Goal: Task Accomplishment & Management: Manage account settings

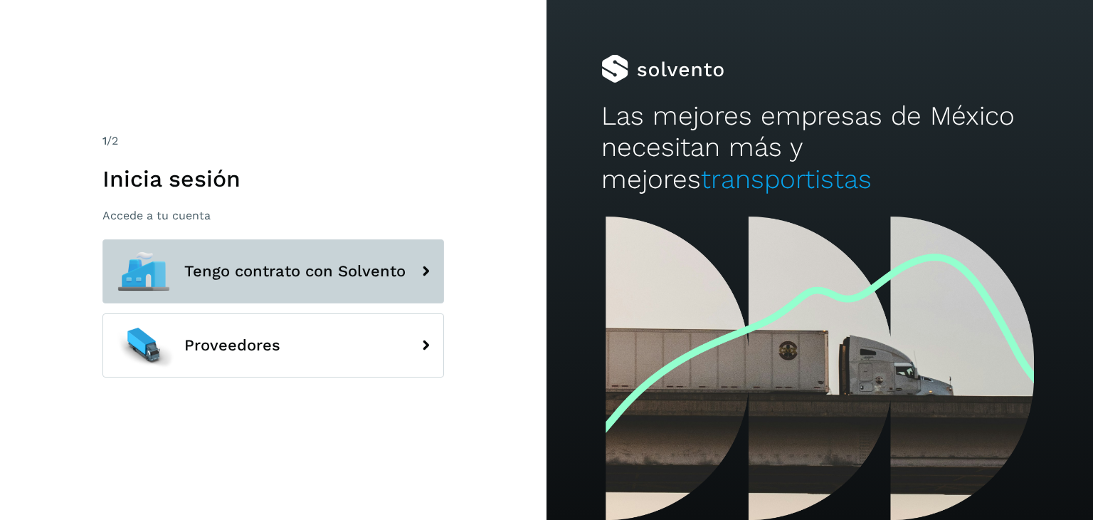
click at [369, 263] on span "Tengo contrato con Solvento" at bounding box center [294, 271] width 221 height 17
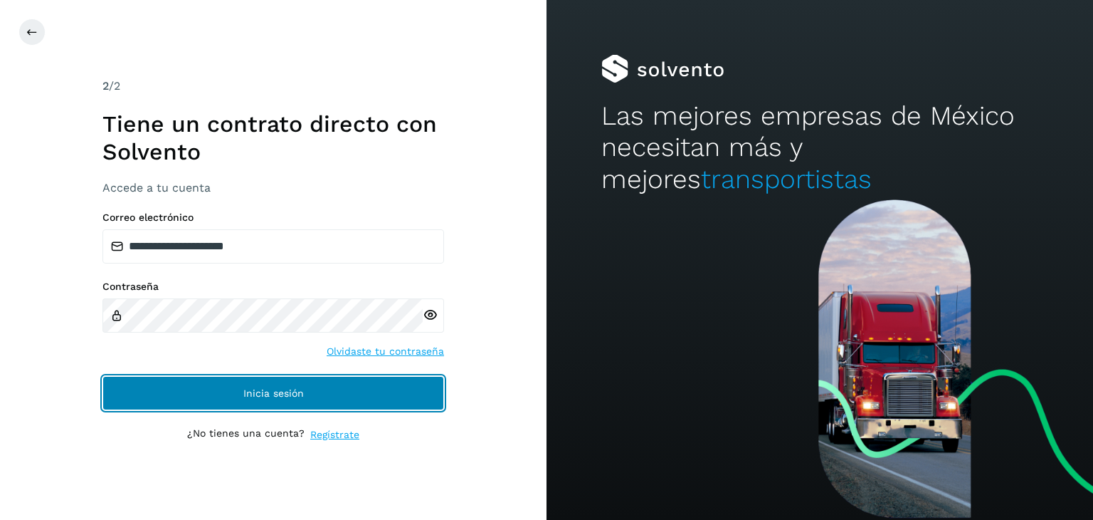
click at [278, 385] on button "Inicia sesión" at bounding box center [274, 393] width 342 height 34
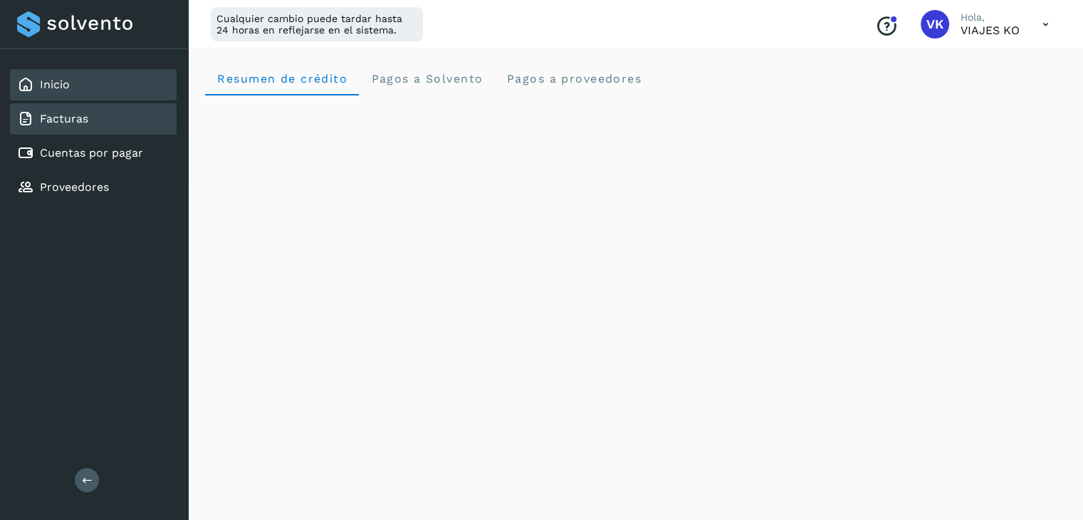
click at [53, 120] on link "Facturas" at bounding box center [64, 119] width 48 height 14
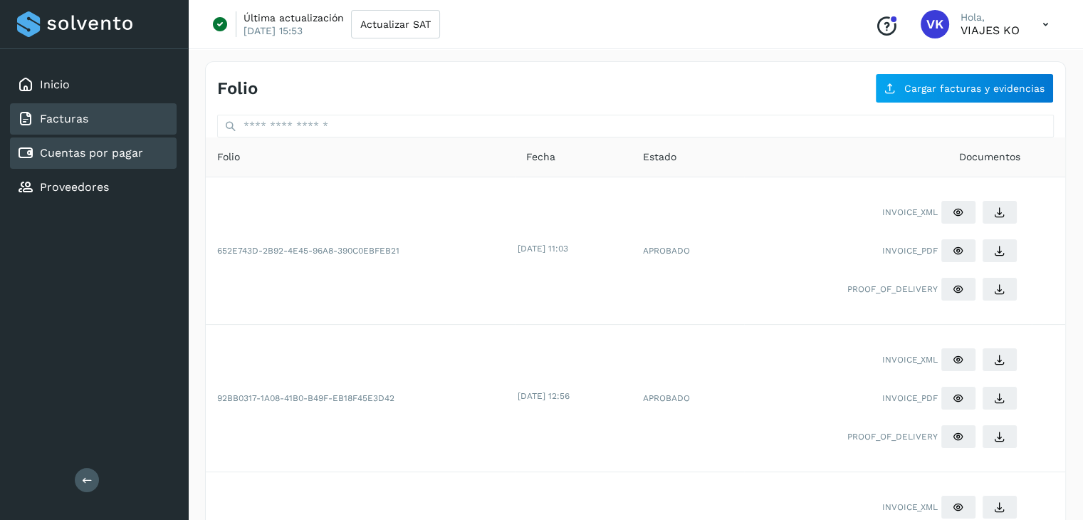
click at [85, 153] on link "Cuentas por pagar" at bounding box center [91, 153] width 103 height 14
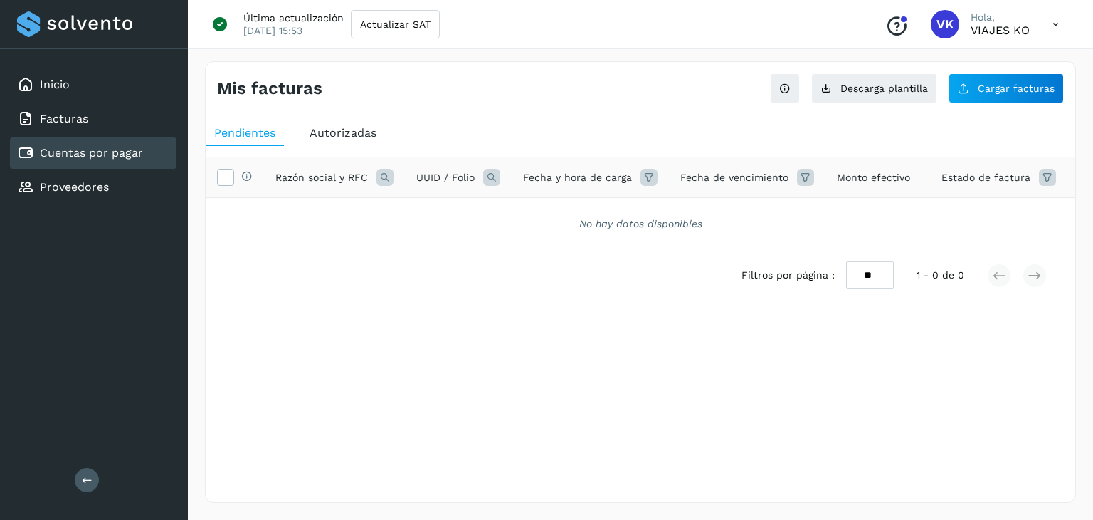
click at [353, 140] on div "Autorizadas" at bounding box center [343, 133] width 84 height 26
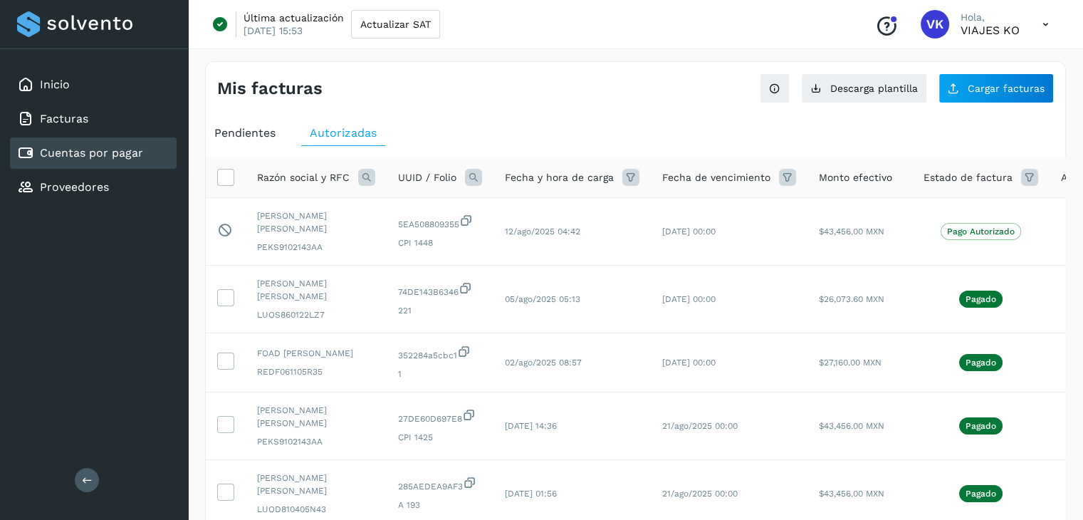
click at [257, 132] on span "Pendientes" at bounding box center [244, 133] width 61 height 14
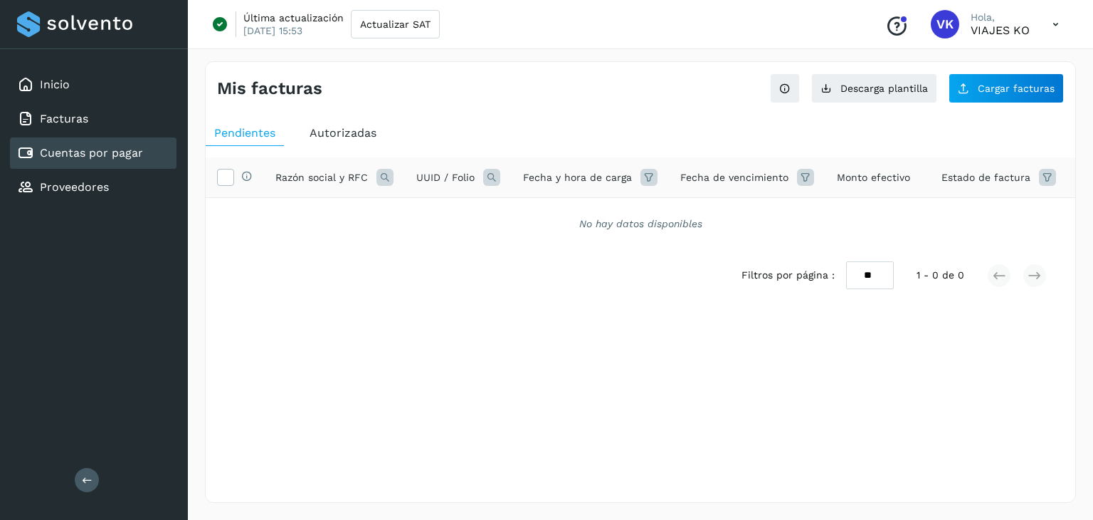
click at [340, 133] on span "Autorizadas" at bounding box center [343, 133] width 67 height 14
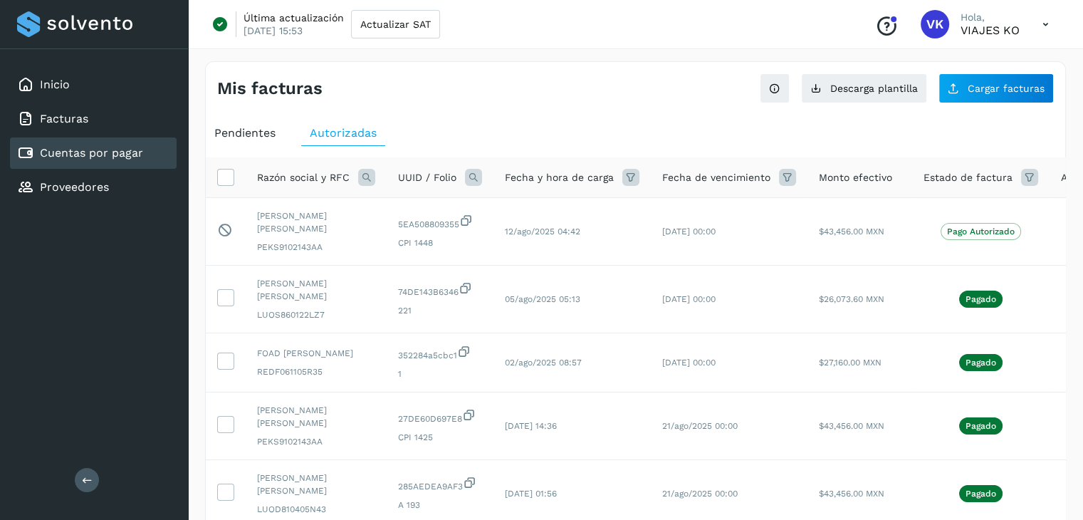
click at [362, 177] on icon at bounding box center [366, 177] width 17 height 17
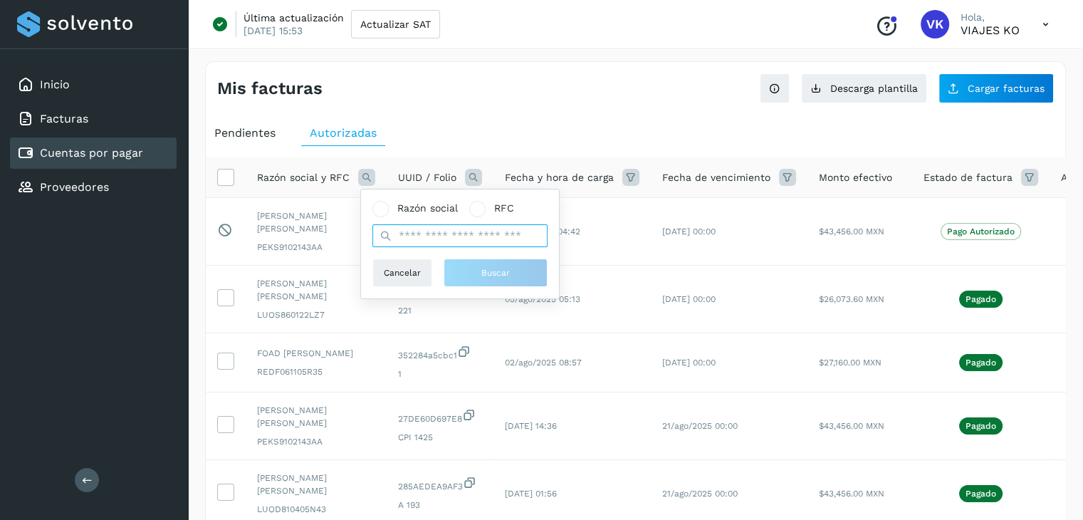
click at [416, 229] on input "text" at bounding box center [459, 235] width 175 height 23
type input "*******"
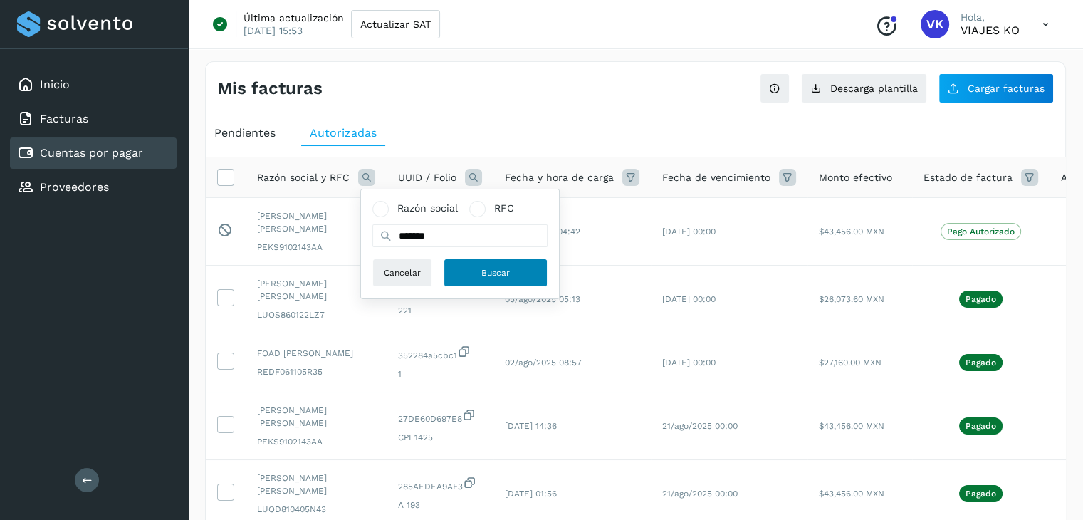
click at [504, 271] on span "Buscar" at bounding box center [495, 272] width 28 height 13
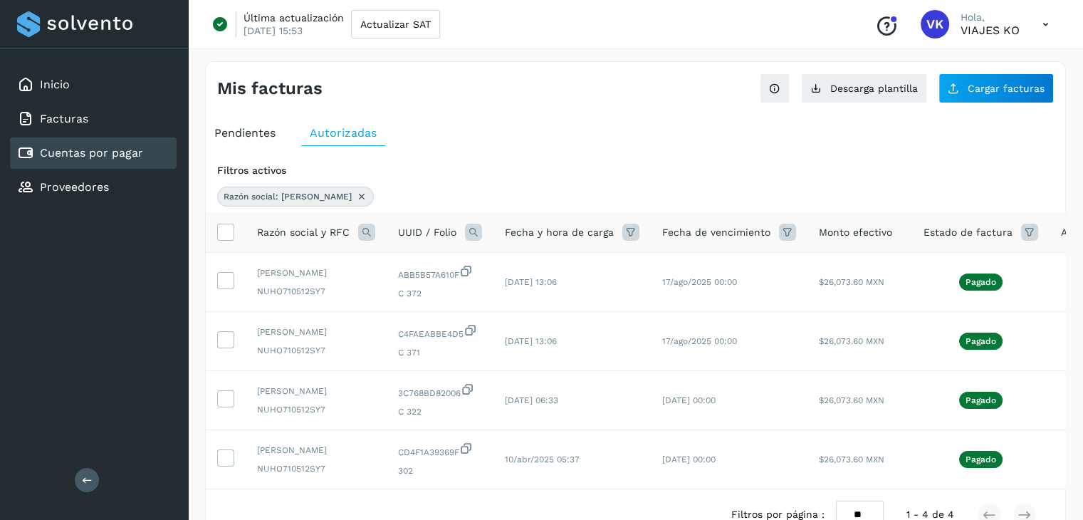
click at [356, 197] on icon at bounding box center [361, 196] width 11 height 11
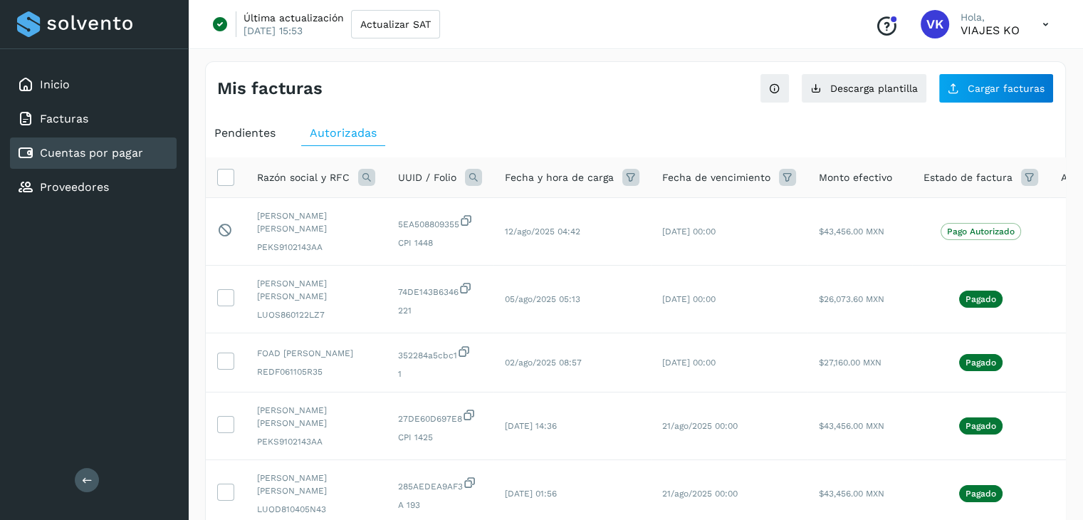
click at [250, 135] on span "Pendientes" at bounding box center [244, 133] width 61 height 14
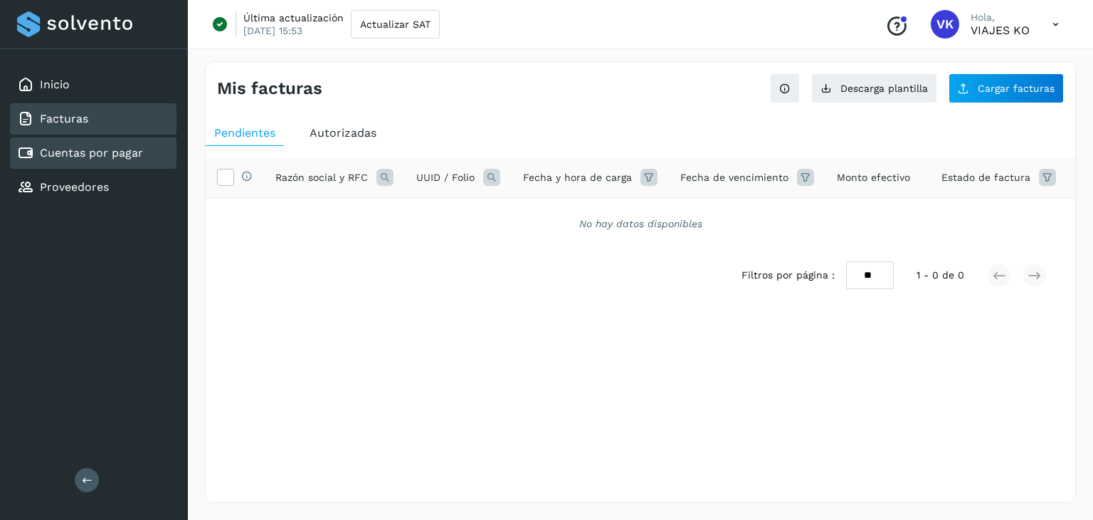
click at [97, 126] on div "Facturas" at bounding box center [93, 118] width 167 height 31
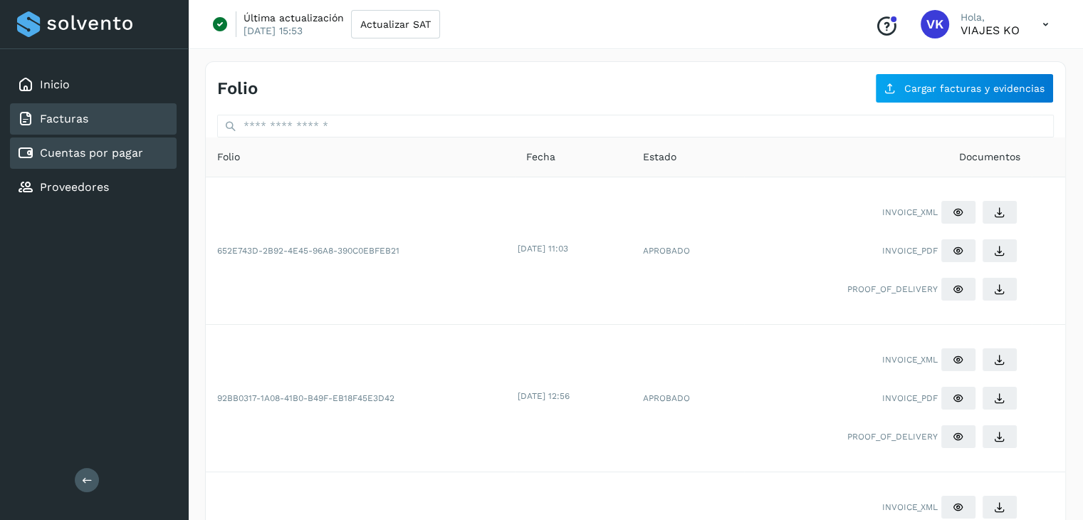
click at [90, 154] on link "Cuentas por pagar" at bounding box center [91, 153] width 103 height 14
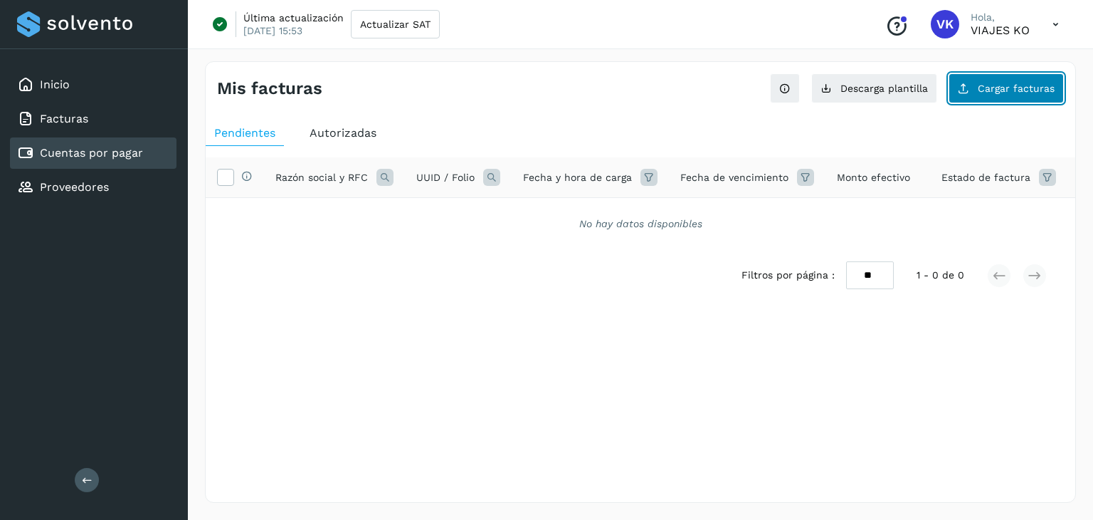
click at [1031, 84] on span "Cargar facturas" at bounding box center [1016, 88] width 77 height 10
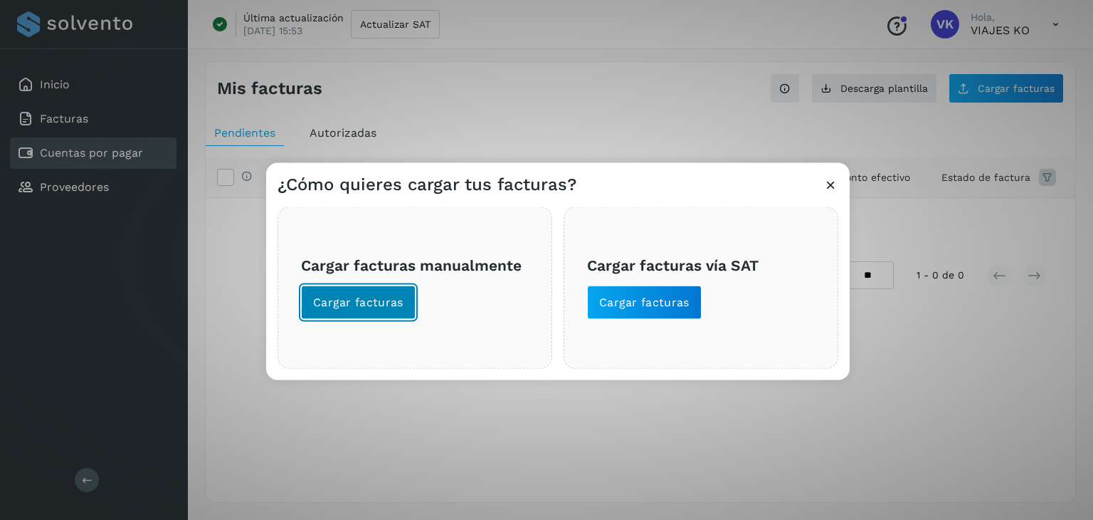
click at [384, 309] on span "Cargar facturas" at bounding box center [358, 303] width 90 height 16
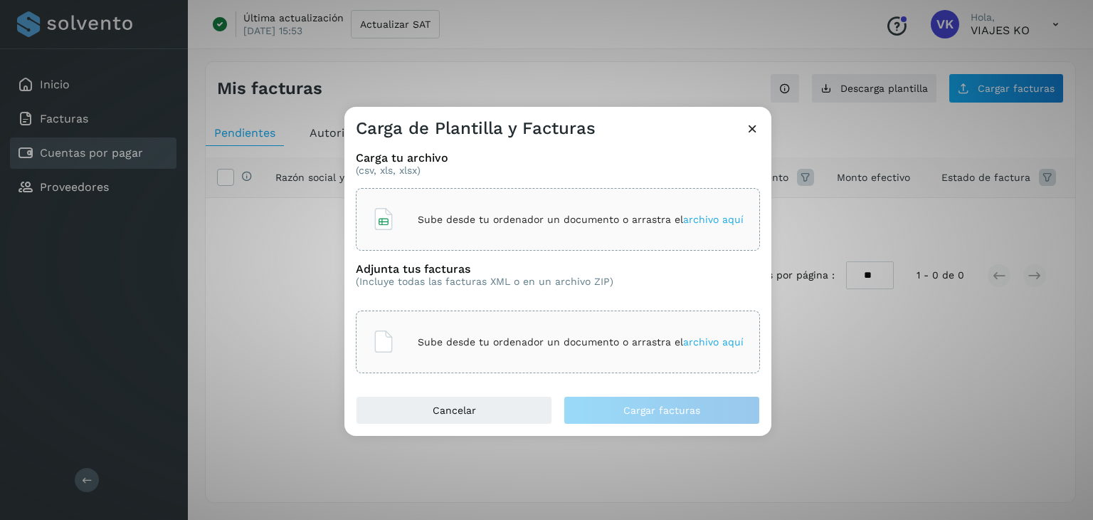
click at [698, 226] on div "Sube desde tu ordenador un documento o arrastra el archivo aquí" at bounding box center [558, 219] width 372 height 38
click at [713, 347] on span "archivo aquí" at bounding box center [713, 341] width 61 height 11
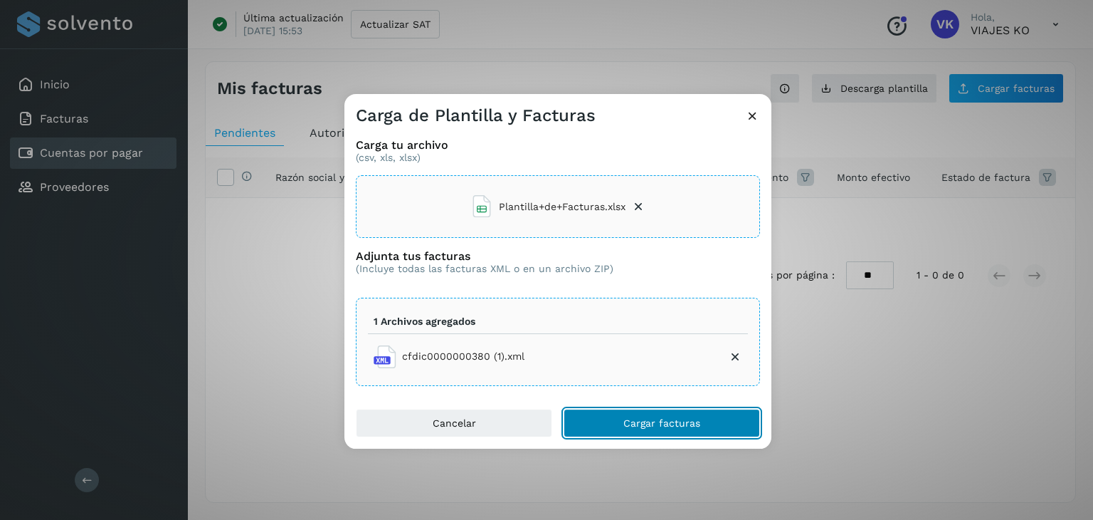
click at [691, 420] on span "Cargar facturas" at bounding box center [662, 423] width 77 height 10
